Goal: Task Accomplishment & Management: Manage account settings

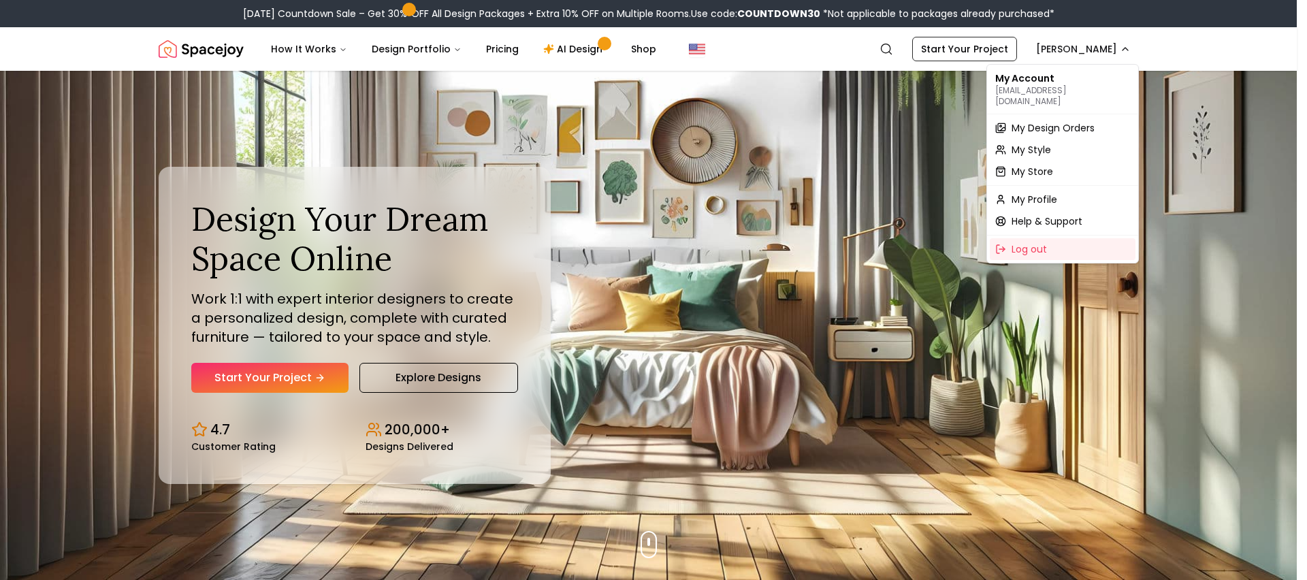
click at [1042, 83] on div "My Account [EMAIL_ADDRESS][DOMAIN_NAME]" at bounding box center [1063, 89] width 146 height 44
click at [1043, 121] on span "My Design Orders" at bounding box center [1052, 128] width 83 height 14
